Goal: Information Seeking & Learning: Learn about a topic

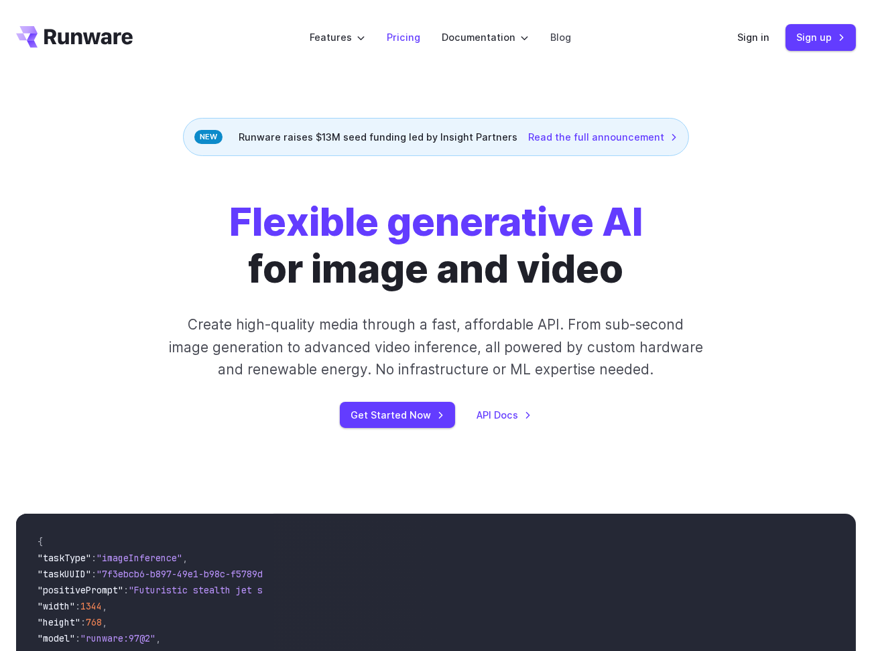
click at [409, 42] on link "Pricing" at bounding box center [404, 36] width 34 height 15
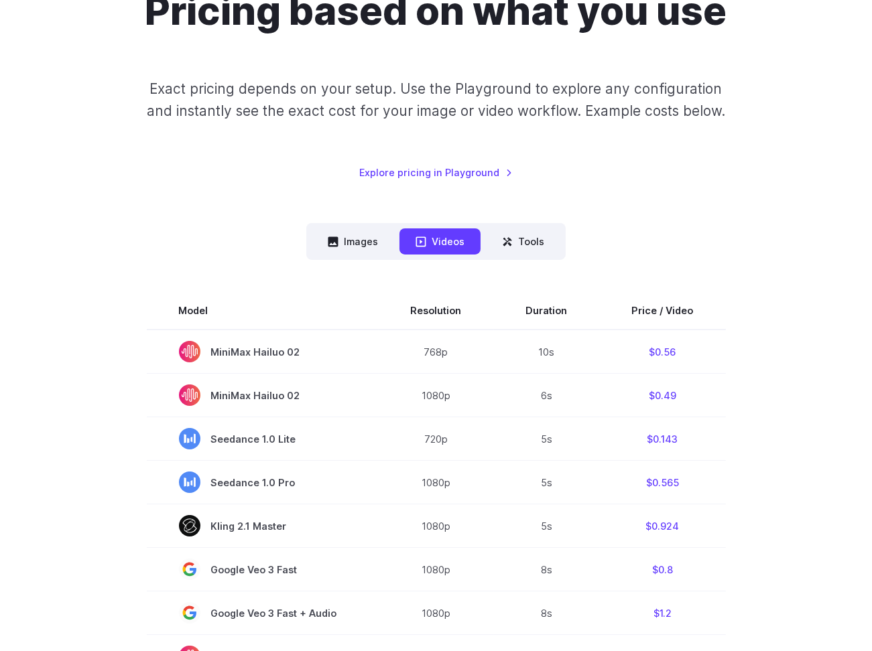
scroll to position [170, 0]
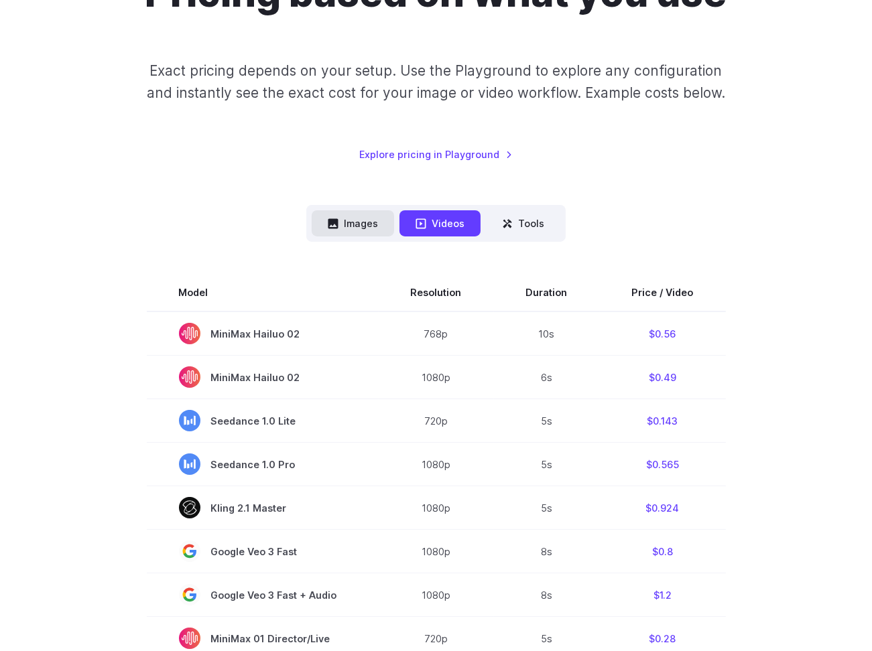
click at [341, 230] on button "Images" at bounding box center [353, 223] width 82 height 26
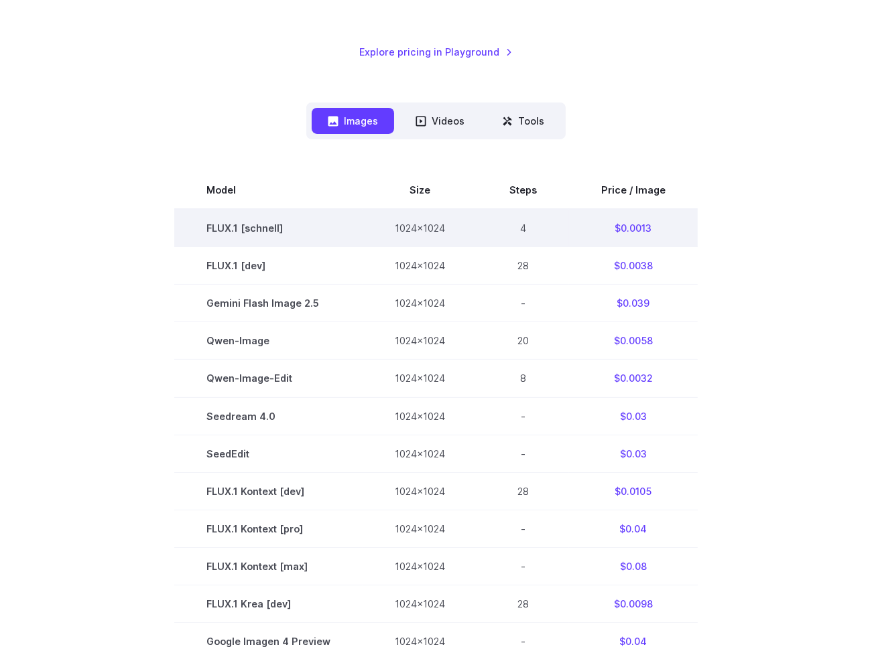
scroll to position [275, 0]
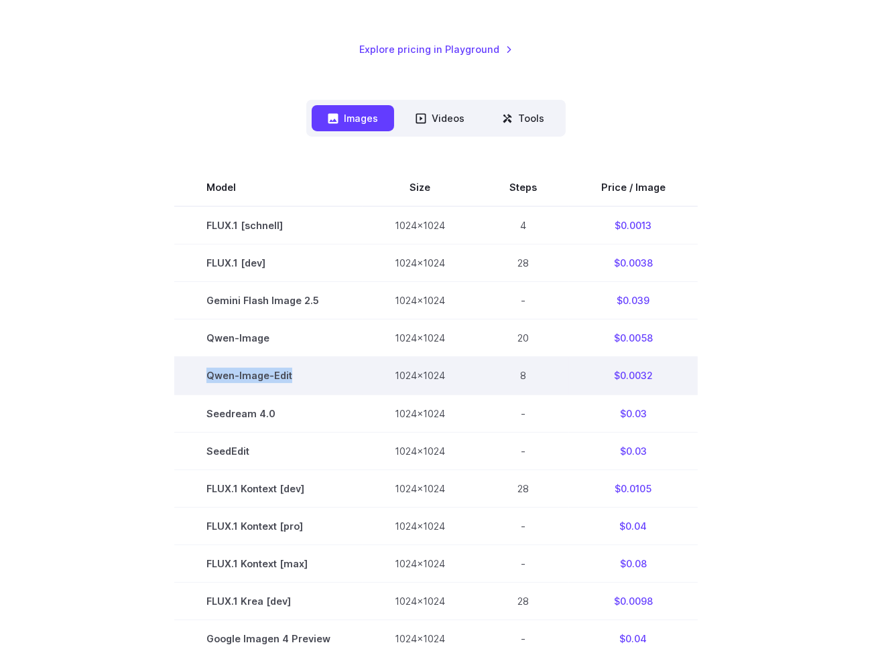
drag, startPoint x: 304, startPoint y: 381, endPoint x: 210, endPoint y: 381, distance: 93.1
click at [209, 381] on td "Qwen-Image-Edit" at bounding box center [268, 376] width 188 height 38
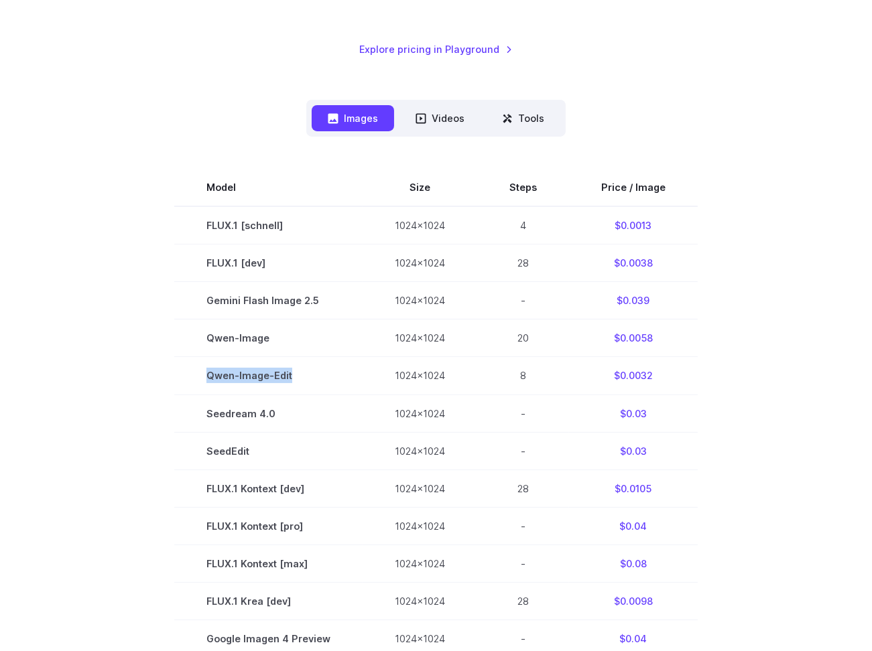
copy td "Qwen-Image-Edit"
click at [168, 316] on section "Model Size Steps Price / Image FLUX.1 [schnell] 1024x1024 4 $0.0013 FLUX.1 [dev…" at bounding box center [436, 563] width 840 height 789
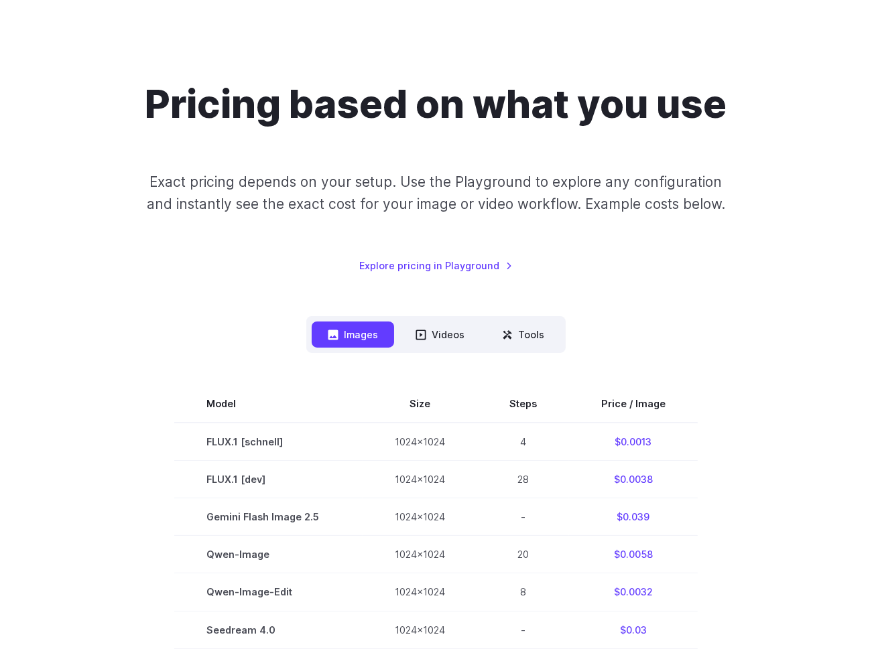
scroll to position [44, 0]
